Goal: Task Accomplishment & Management: Manage account settings

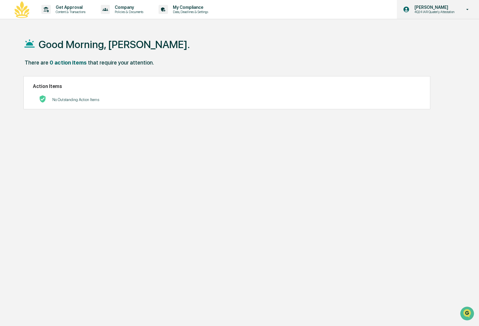
click at [443, 11] on p "4Q24 IAR Quaterly Attestation" at bounding box center [434, 12] width 48 height 4
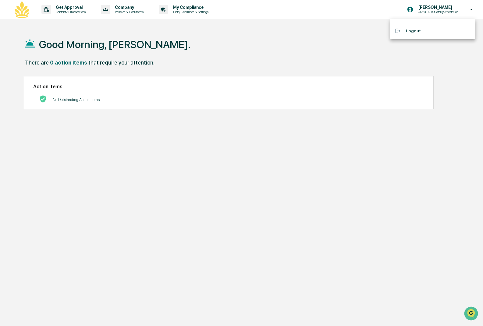
click at [305, 40] on div at bounding box center [241, 163] width 483 height 326
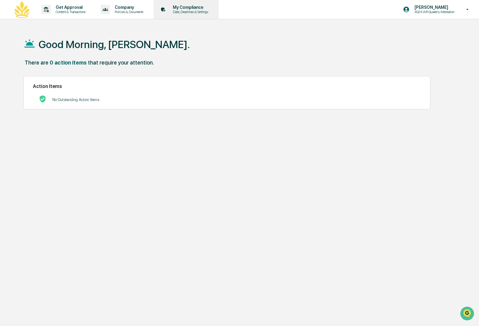
click at [211, 12] on p "Data, Deadlines & Settings" at bounding box center [189, 12] width 43 height 4
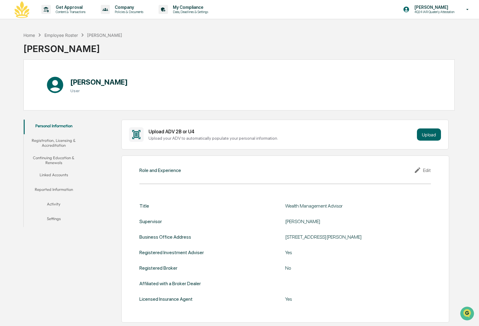
click at [55, 164] on button "Continuing Education & Renewals" at bounding box center [54, 160] width 60 height 17
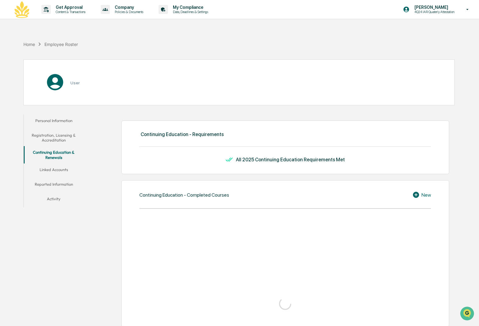
click at [59, 168] on button "Linked Accounts" at bounding box center [54, 171] width 60 height 15
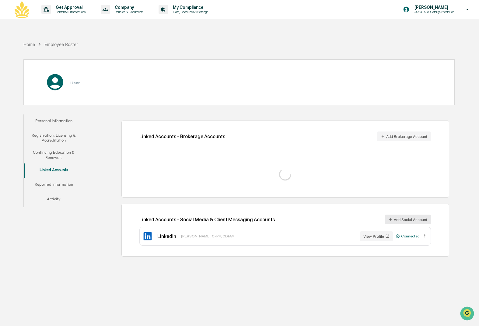
click at [406, 220] on button "Add Social Account" at bounding box center [408, 220] width 46 height 10
